Goal: Check status: Check status

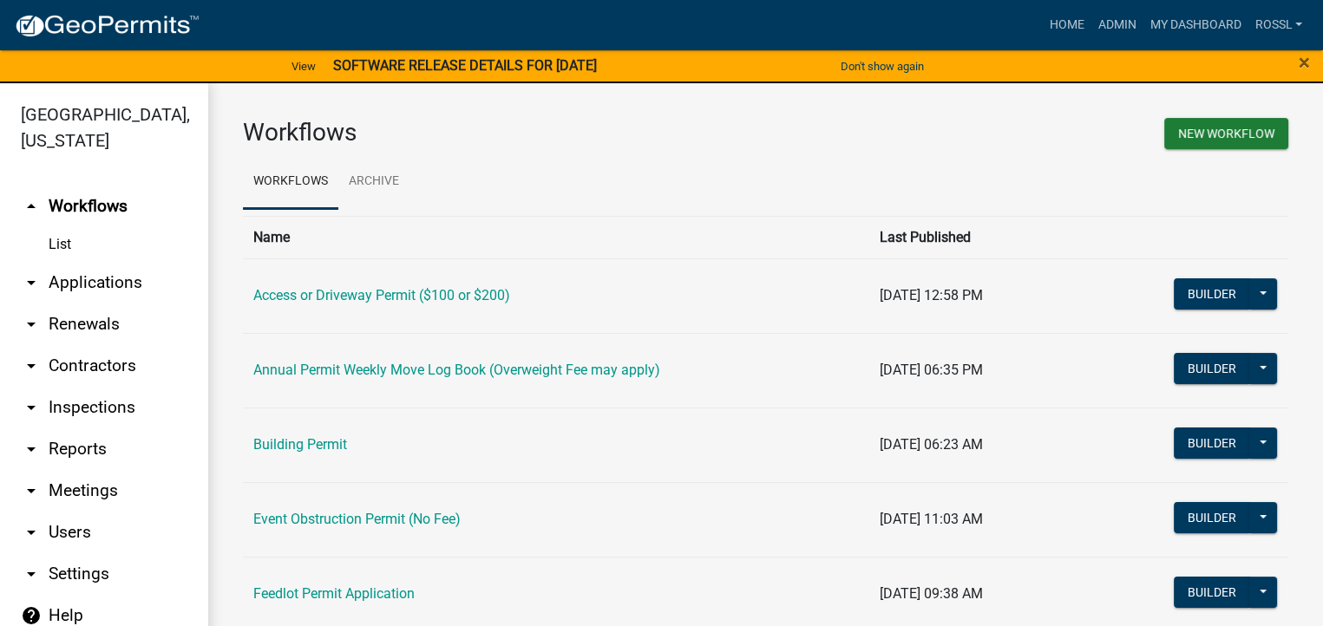
click at [342, 444] on link "Building Permit" at bounding box center [300, 444] width 94 height 16
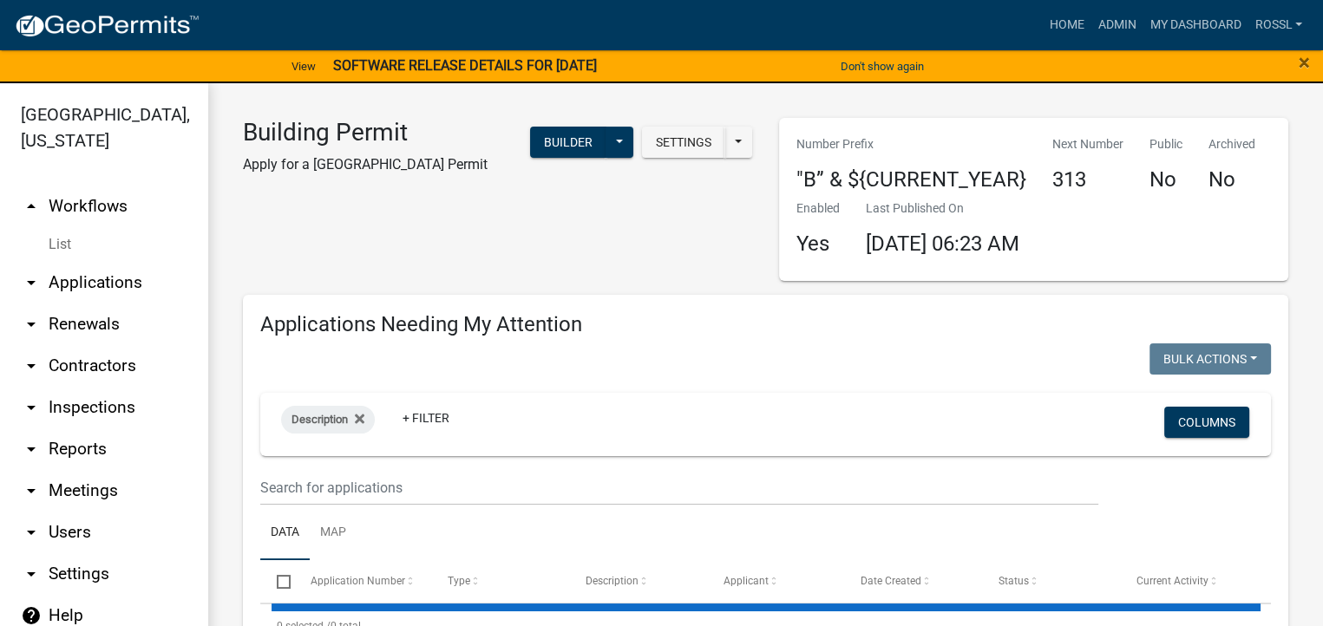
select select "2: 50"
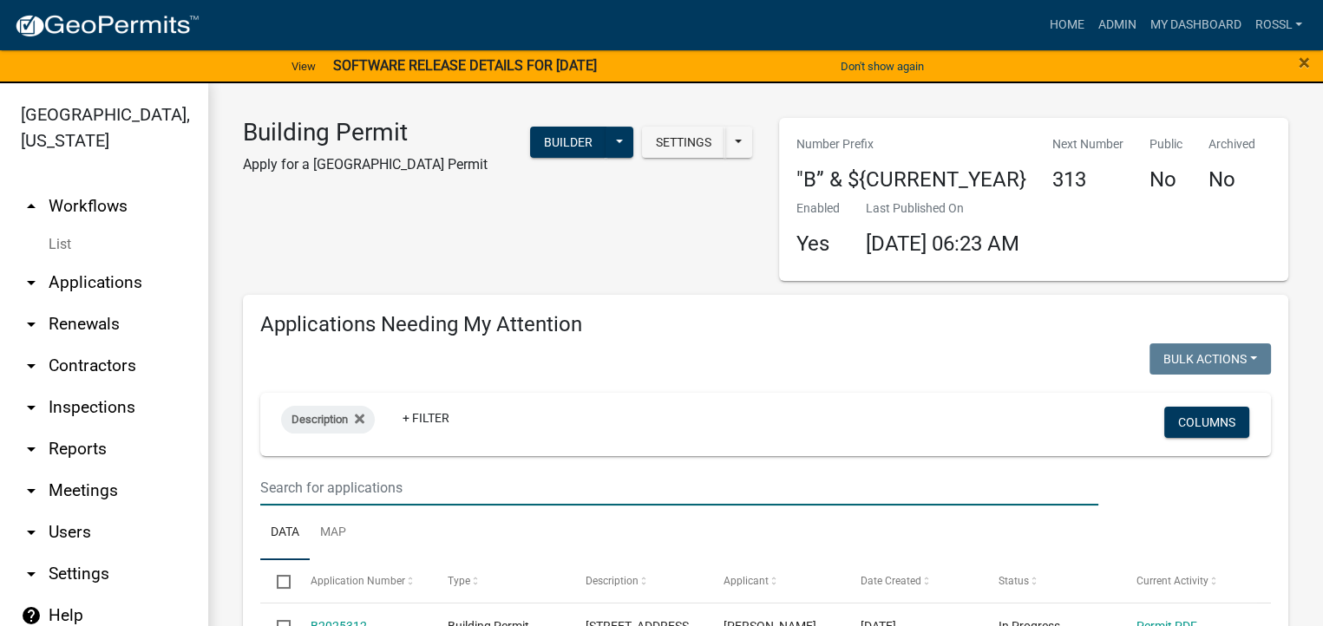
click at [436, 488] on input "text" at bounding box center [679, 488] width 838 height 36
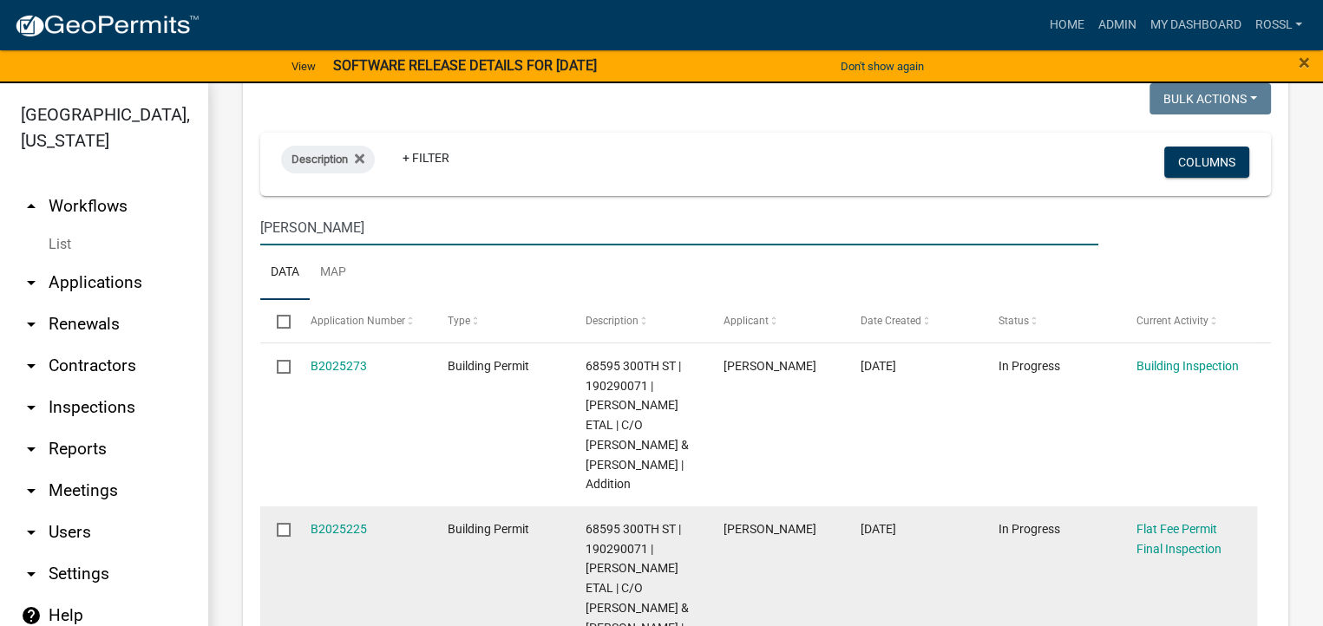
scroll to position [347, 0]
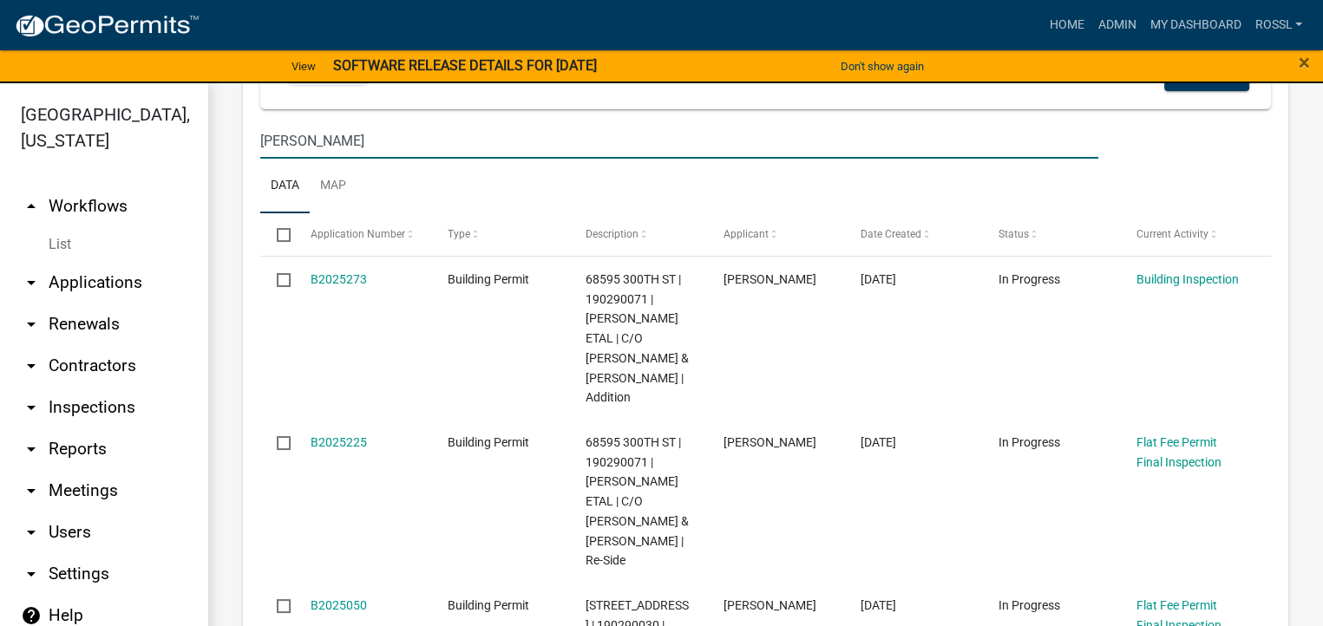
type input "[PERSON_NAME]"
click at [475, 190] on ul "Data Map" at bounding box center [765, 186] width 1011 height 55
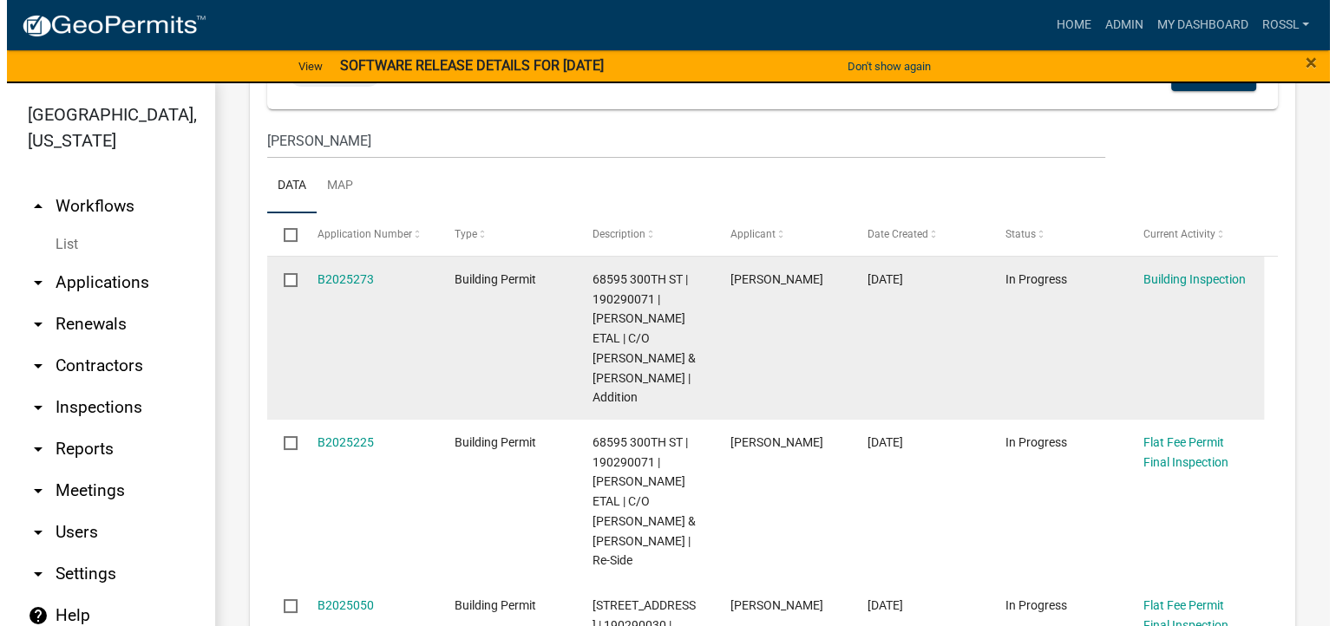
scroll to position [434, 0]
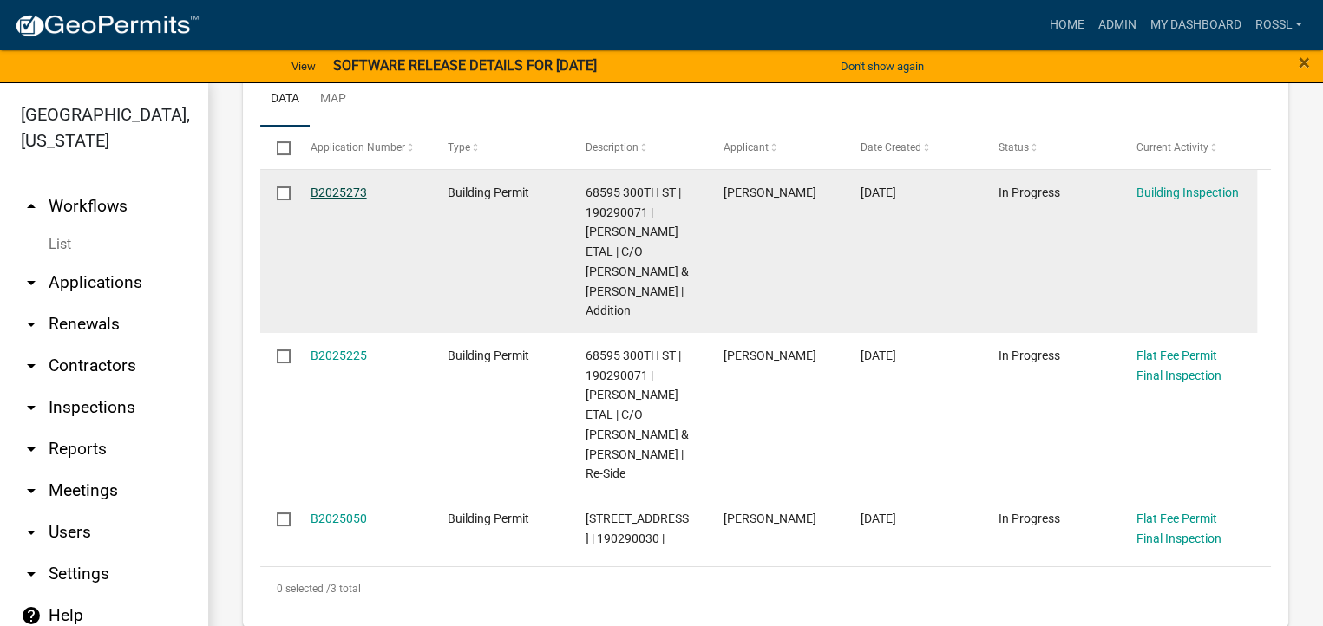
click at [330, 190] on link "B2025273" at bounding box center [339, 193] width 56 height 14
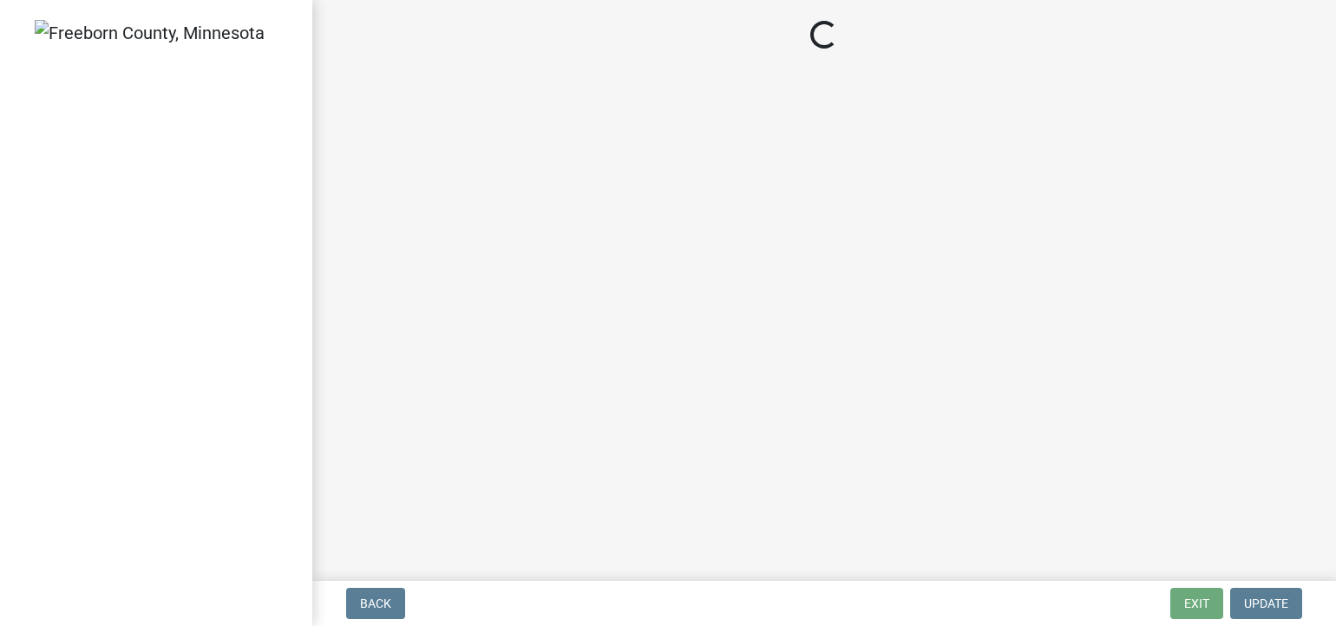
select select "24c4516e-7a9f-48a4-a0b5-6d857a377a6e"
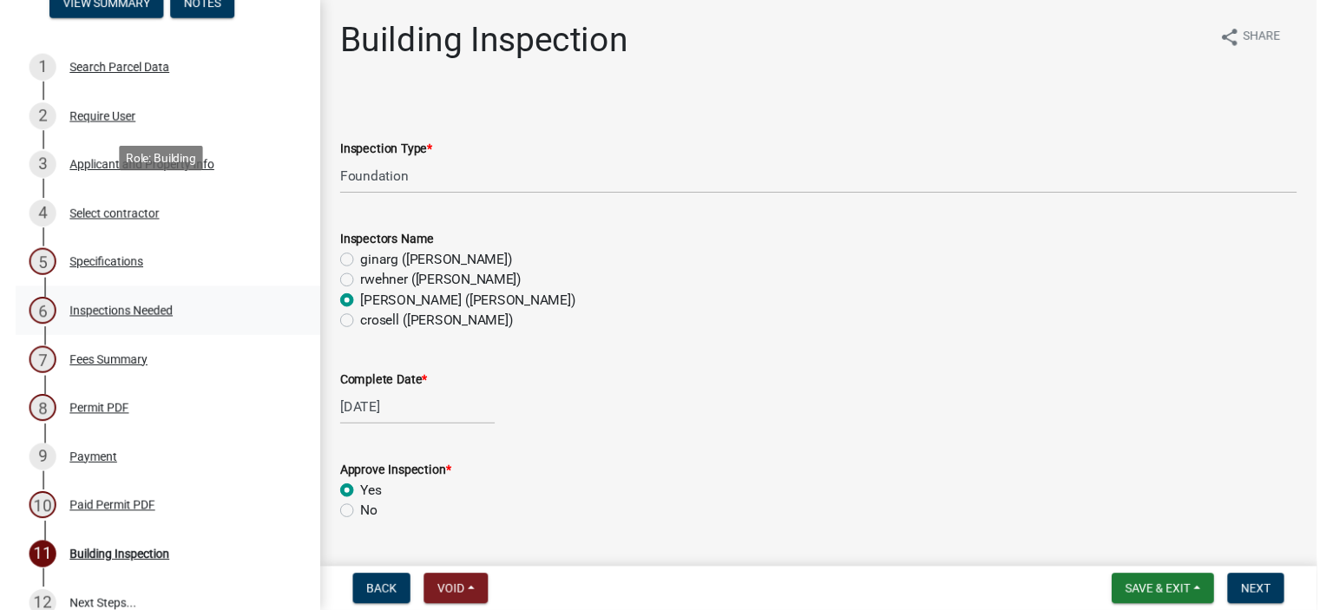
scroll to position [260, 0]
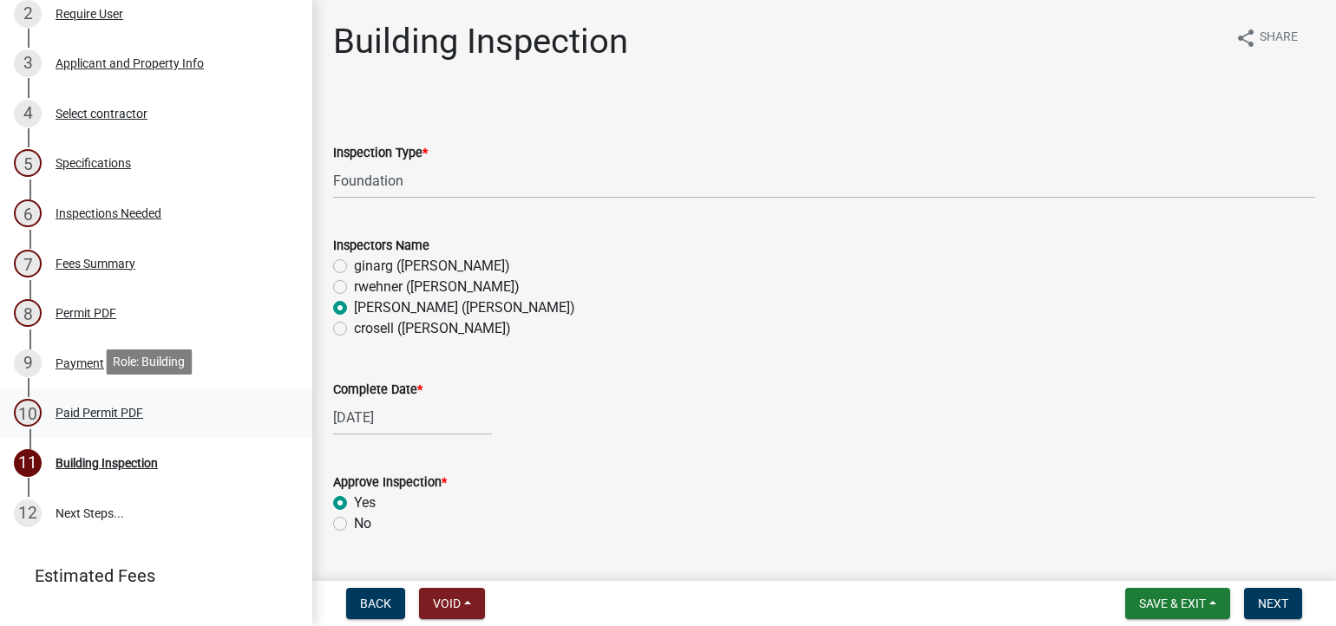
click at [95, 407] on div "Paid Permit PDF" at bounding box center [100, 413] width 88 height 12
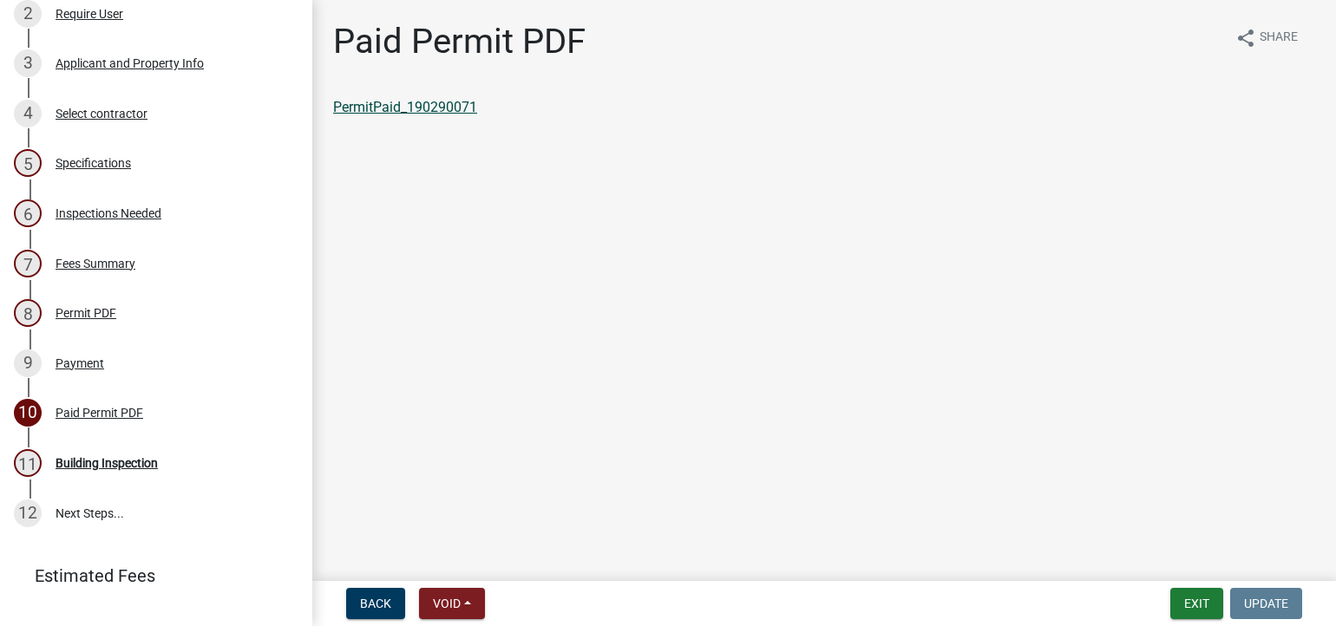
click at [420, 112] on link "PermitPaid_190290071" at bounding box center [405, 107] width 144 height 16
